Goal: Task Accomplishment & Management: Use online tool/utility

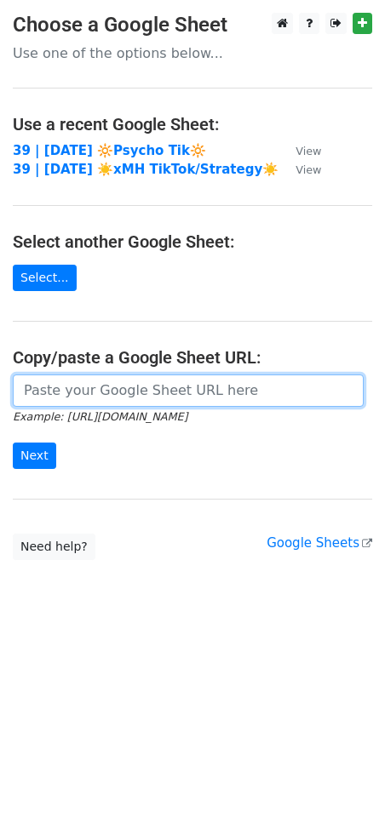
click at [112, 375] on input "url" at bounding box center [188, 390] width 351 height 32
paste input "https://docs.google.com/spreadsheets/d/1vHZgeOhxeonujOQjSVuOxuelIb5soNQq8Rts7rn…"
type input "https://docs.google.com/spreadsheets/d/1vHZgeOhxeonujOQjSVuOxuelIb5soNQq8Rts7rn…"
click at [13, 442] on input "Next" at bounding box center [34, 455] width 43 height 26
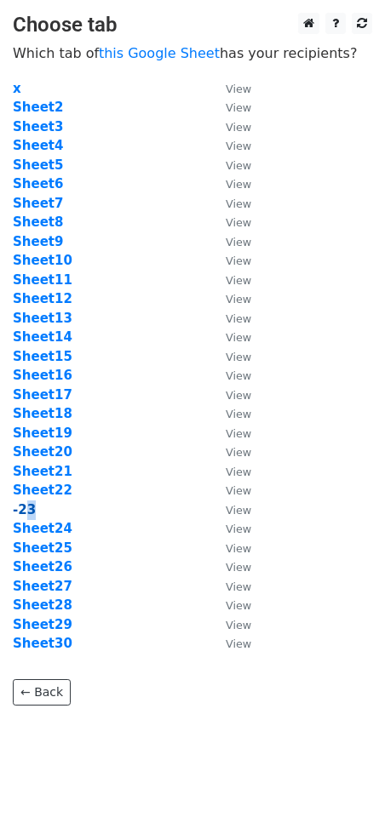
click at [28, 512] on td "-23" at bounding box center [111, 510] width 196 height 20
click at [28, 512] on strong "-23" at bounding box center [24, 509] width 23 height 15
click at [18, 508] on strong "-23" at bounding box center [24, 509] width 23 height 15
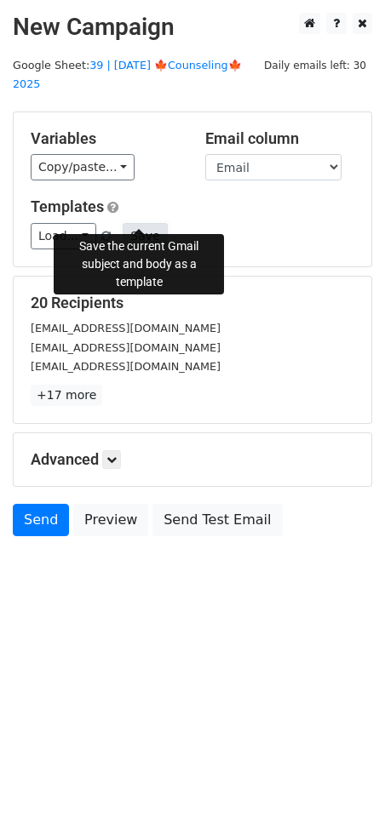
click at [135, 223] on button "Save" at bounding box center [145, 236] width 44 height 26
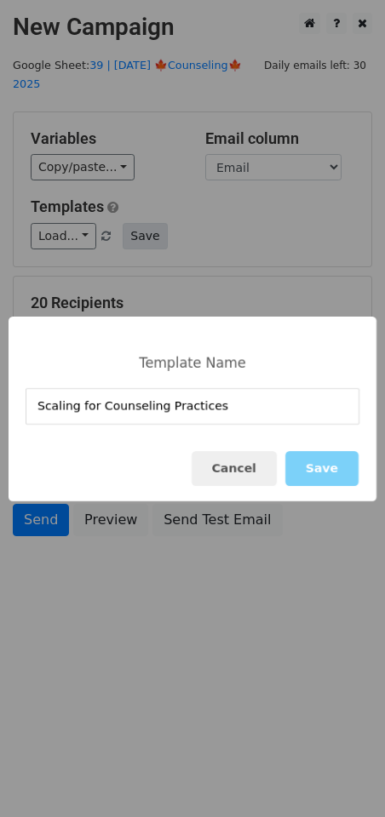
type input "Scaling for Counseling Practices"
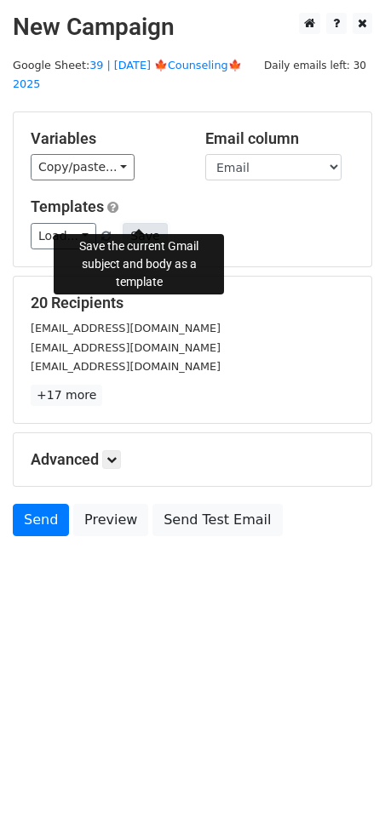
click at [143, 223] on button "Save" at bounding box center [145, 236] width 44 height 26
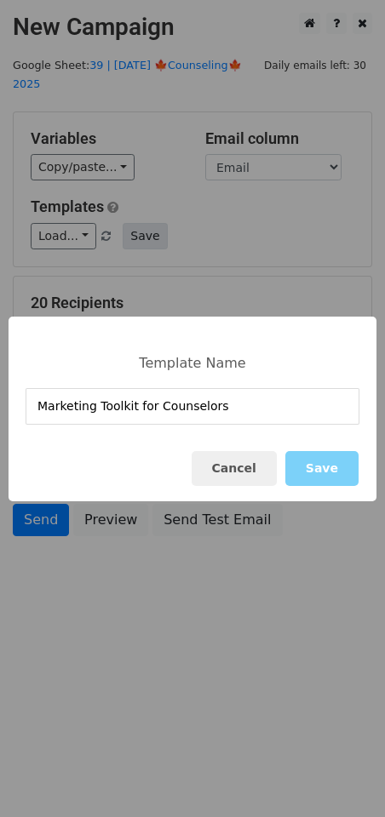
type input "Marketing Toolkit for Counselors"
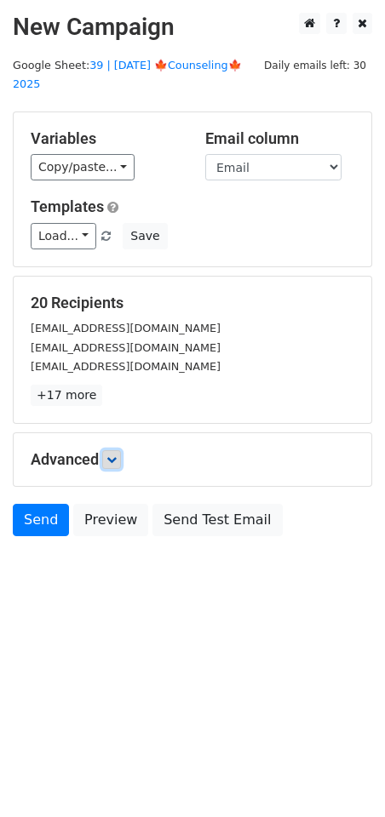
click at [121, 450] on link at bounding box center [111, 459] width 19 height 19
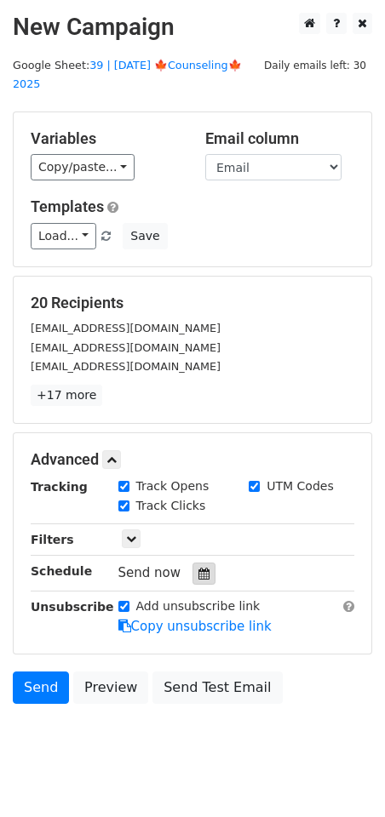
click at [198, 568] on icon at bounding box center [203, 574] width 11 height 12
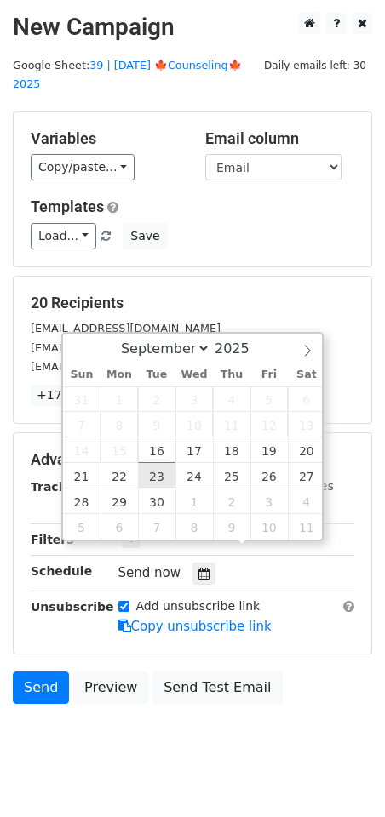
type input "2025-09-23 12:00"
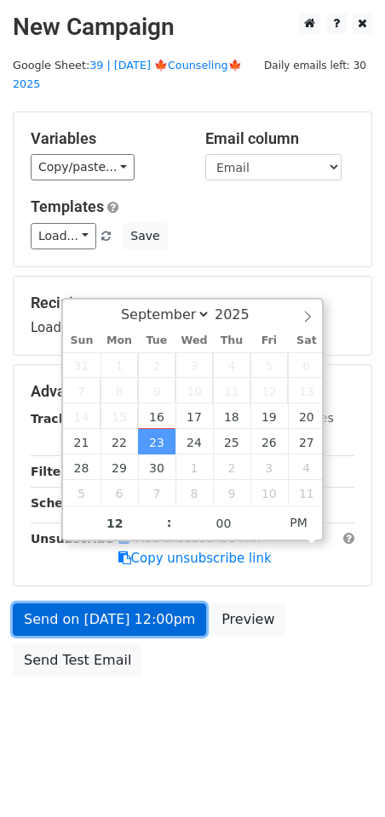
click at [111, 603] on link "Send on Sep 23 at 12:00pm" at bounding box center [109, 619] width 193 height 32
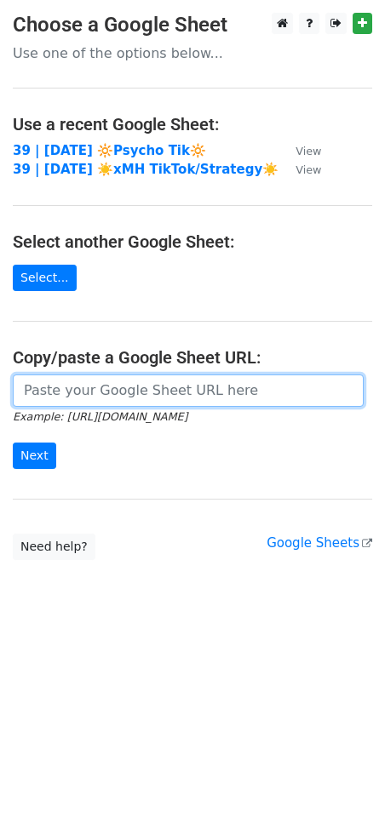
click at [71, 397] on input "url" at bounding box center [188, 390] width 351 height 32
paste input "[URL][DOMAIN_NAME]"
type input "[URL][DOMAIN_NAME]"
click at [13, 442] on input "Next" at bounding box center [34, 455] width 43 height 26
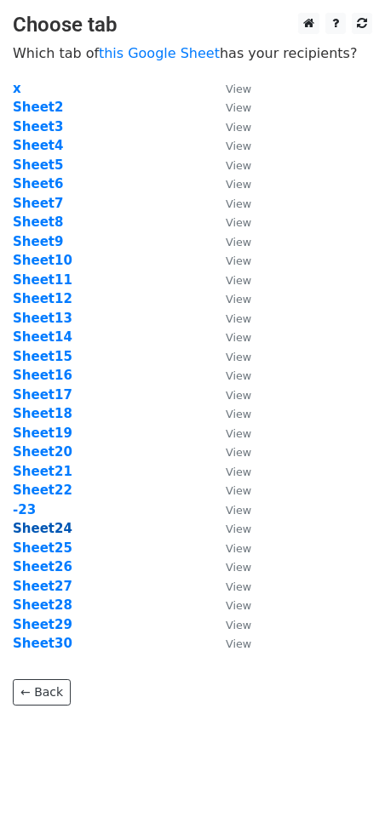
click at [38, 522] on strong "Sheet24" at bounding box center [43, 528] width 60 height 15
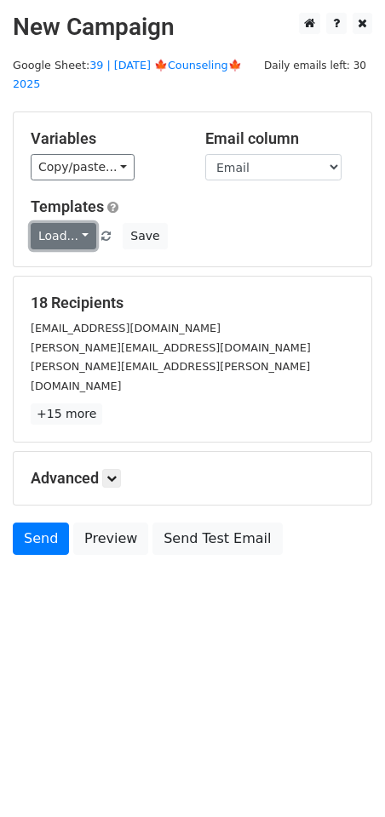
click at [48, 223] on link "Load..." at bounding box center [64, 236] width 66 height 26
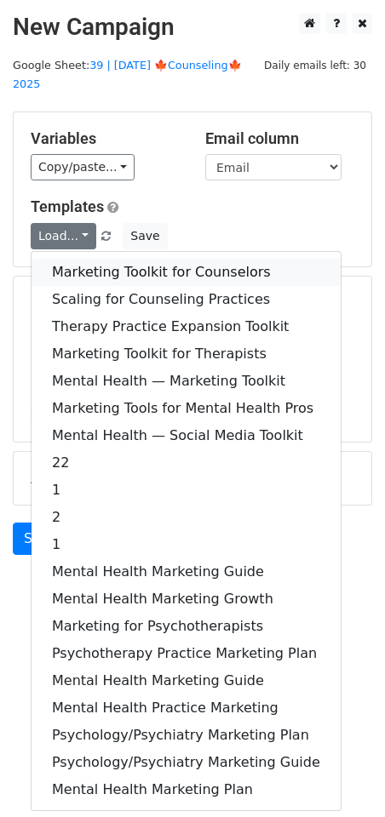
click at [99, 259] on link "Marketing Toolkit for Counselors" at bounding box center [185, 272] width 309 height 27
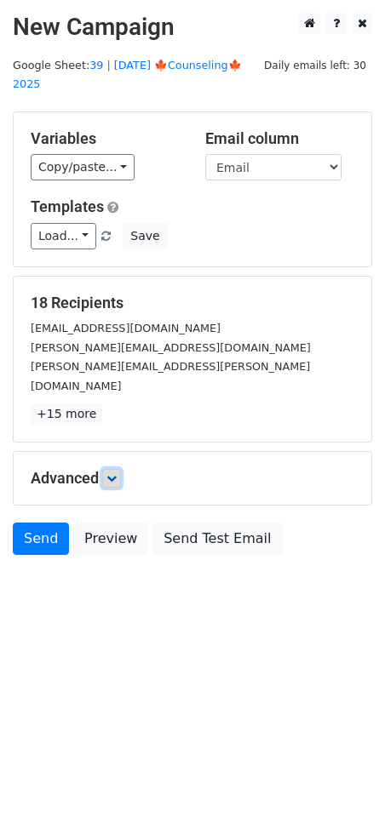
click at [112, 473] on icon at bounding box center [111, 478] width 10 height 10
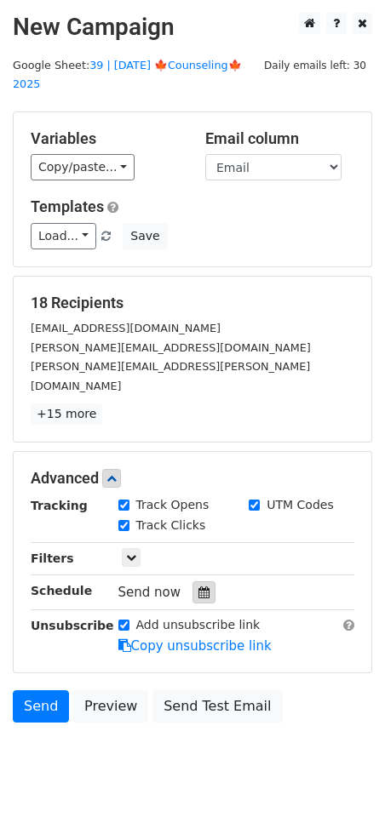
click at [198, 586] on icon at bounding box center [203, 592] width 11 height 12
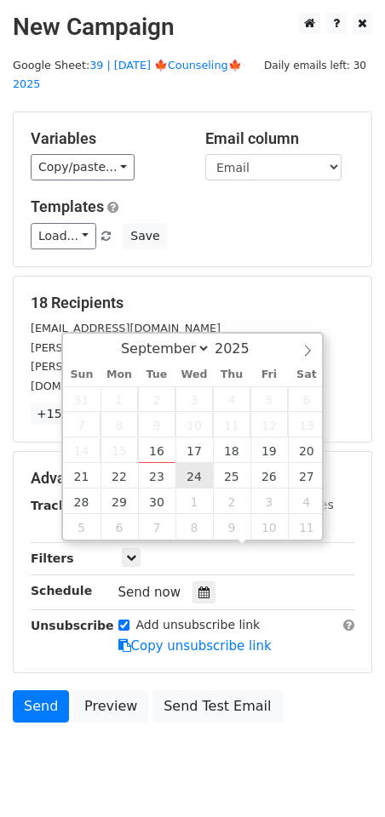
type input "2025-09-24 12:00"
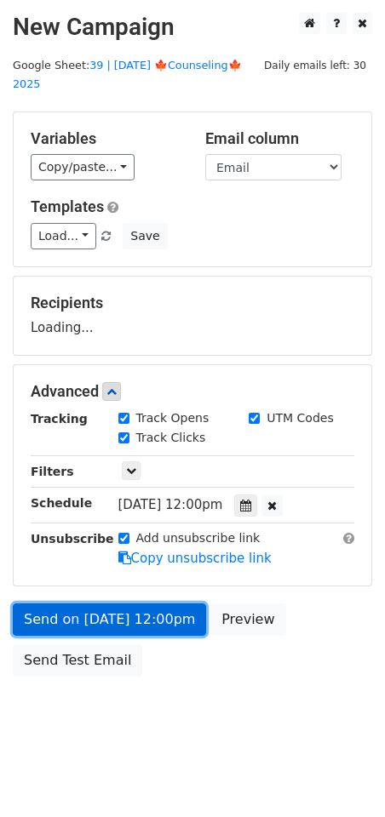
click at [120, 603] on link "Send on Sep 24 at 12:00pm" at bounding box center [109, 619] width 193 height 32
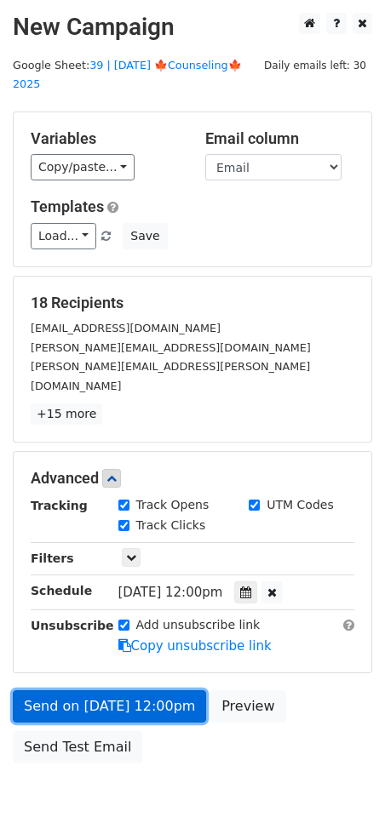
click at [100, 690] on link "Send on Sep 24 at 12:00pm" at bounding box center [109, 706] width 193 height 32
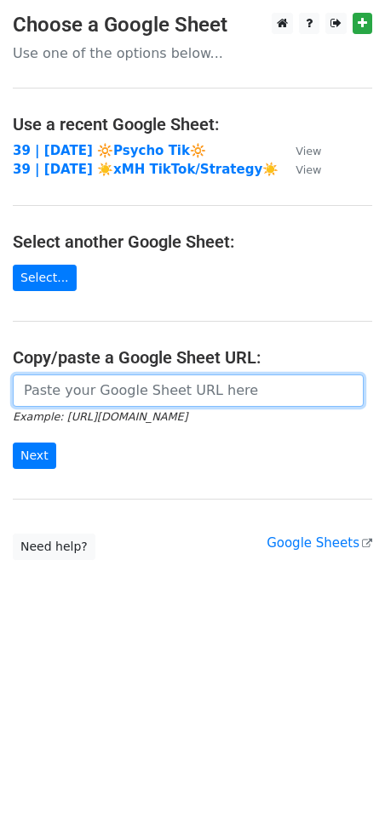
click at [87, 400] on input "url" at bounding box center [188, 390] width 351 height 32
paste input "[URL][DOMAIN_NAME]"
type input "[URL][DOMAIN_NAME]"
click at [13, 442] on input "Next" at bounding box center [34, 455] width 43 height 26
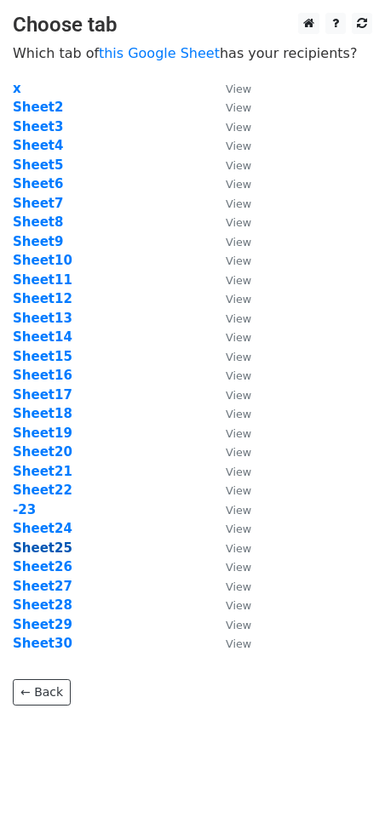
click at [60, 554] on strong "Sheet25" at bounding box center [43, 547] width 60 height 15
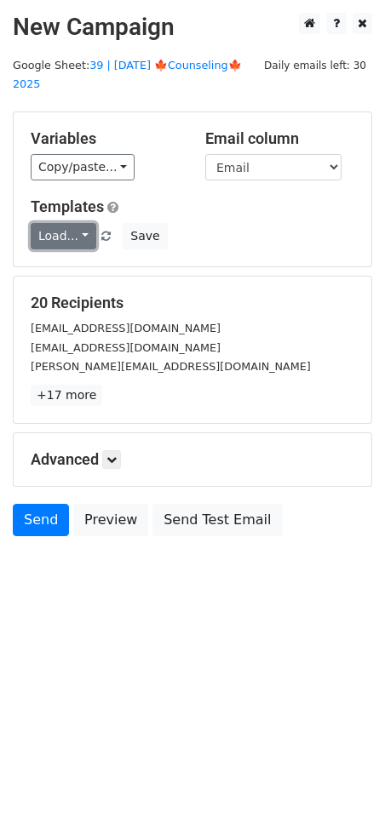
click at [69, 223] on link "Load..." at bounding box center [64, 236] width 66 height 26
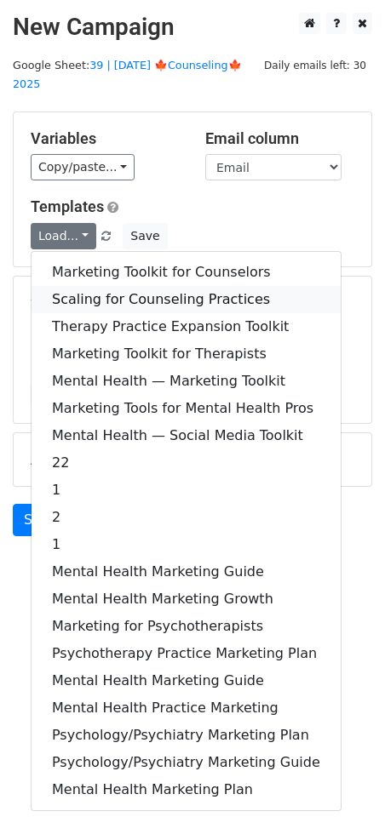
click at [98, 286] on link "Scaling for Counseling Practices" at bounding box center [185, 299] width 309 height 27
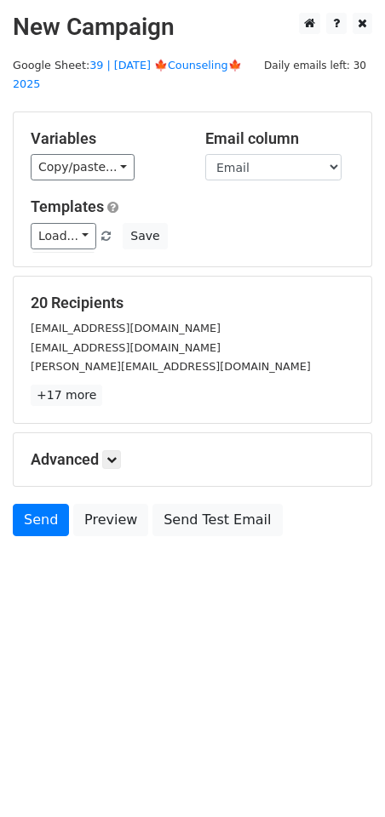
click at [111, 433] on div "Advanced Tracking Track Opens UTM Codes Track Clicks Filters Only include sprea…" at bounding box center [192, 459] width 357 height 53
click at [111, 454] on icon at bounding box center [111, 459] width 10 height 10
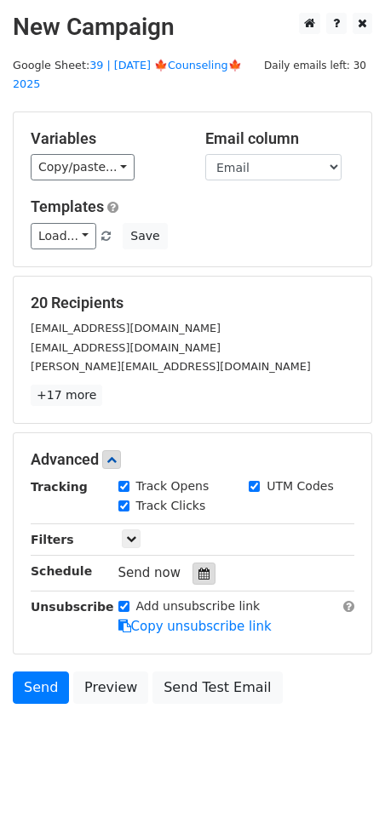
click at [192, 562] on div at bounding box center [203, 573] width 23 height 22
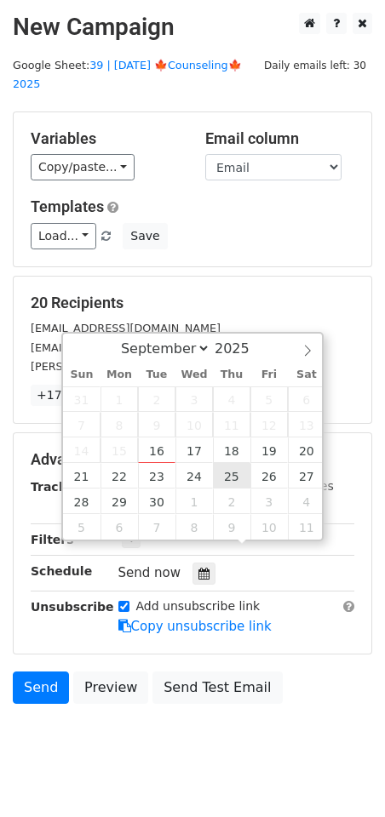
type input "2025-09-25 12:00"
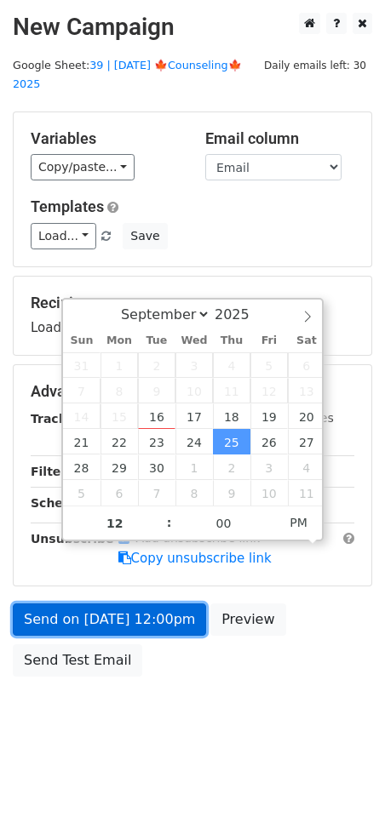
click at [109, 606] on link "Send on Sep 25 at 12:00pm" at bounding box center [109, 619] width 193 height 32
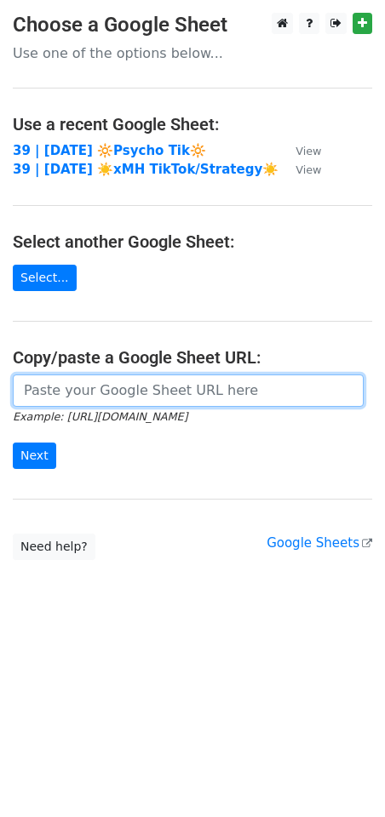
click at [140, 397] on input "url" at bounding box center [188, 390] width 351 height 32
paste input "[URL][DOMAIN_NAME]"
type input "[URL][DOMAIN_NAME]"
click at [13, 442] on input "Next" at bounding box center [34, 455] width 43 height 26
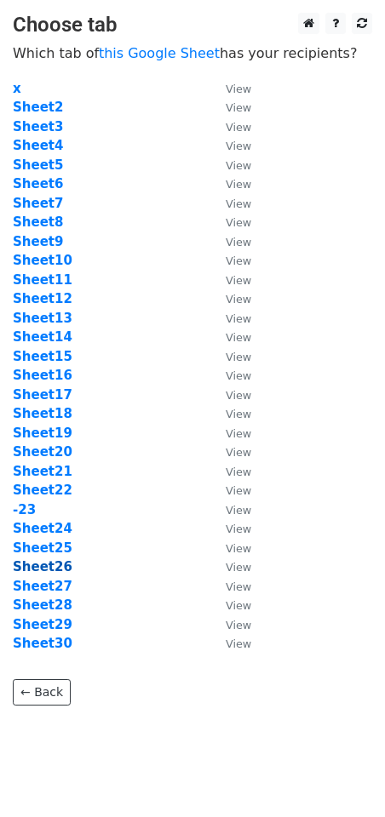
click at [43, 564] on strong "Sheet26" at bounding box center [43, 566] width 60 height 15
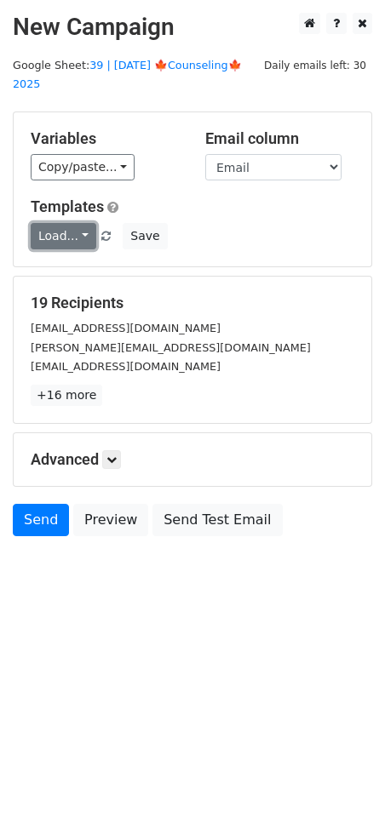
click at [82, 223] on link "Load..." at bounding box center [64, 236] width 66 height 26
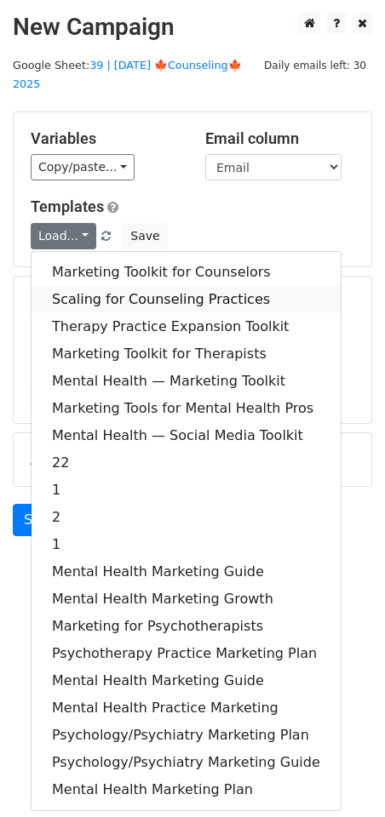
click at [87, 286] on link "Scaling for Counseling Practices" at bounding box center [185, 299] width 309 height 27
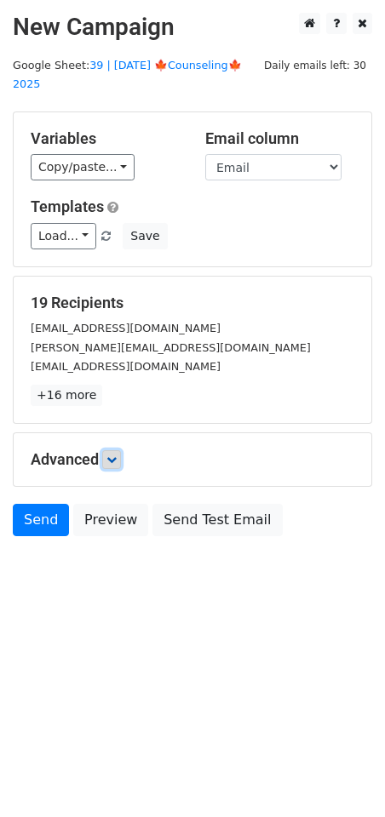
click at [111, 450] on link at bounding box center [111, 459] width 19 height 19
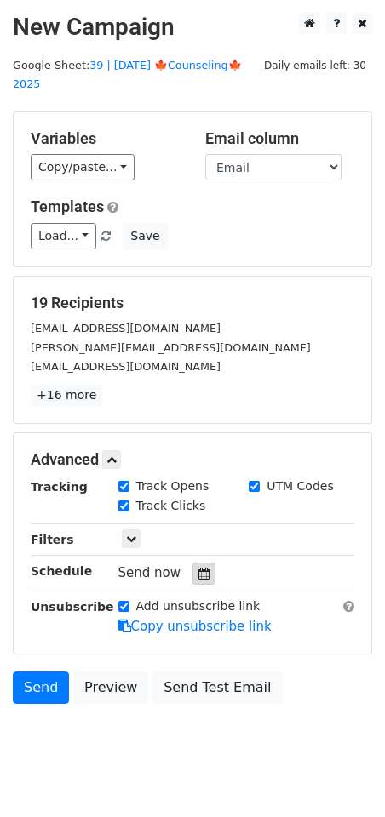
click at [198, 568] on icon at bounding box center [203, 574] width 11 height 12
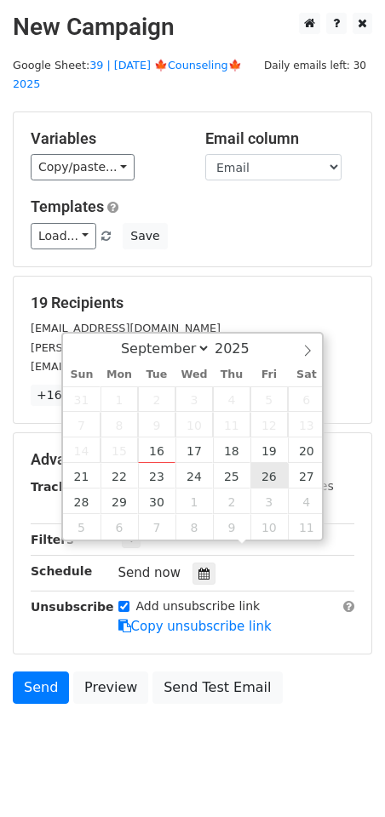
type input "[DATE] 12:00"
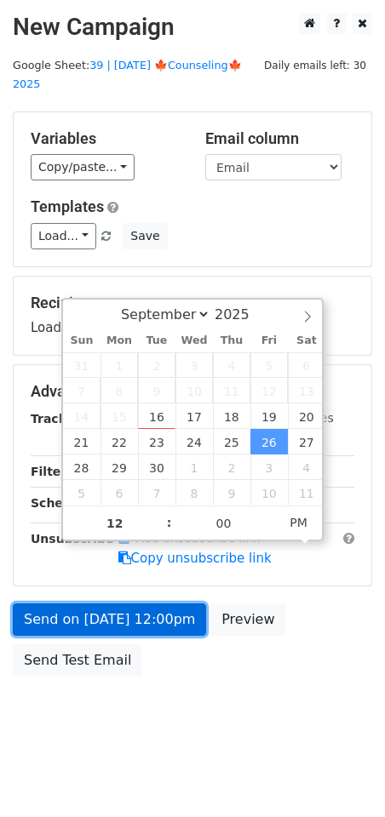
click at [161, 603] on link "Send on [DATE] 12:00pm" at bounding box center [109, 619] width 193 height 32
